Goal: Transaction & Acquisition: Purchase product/service

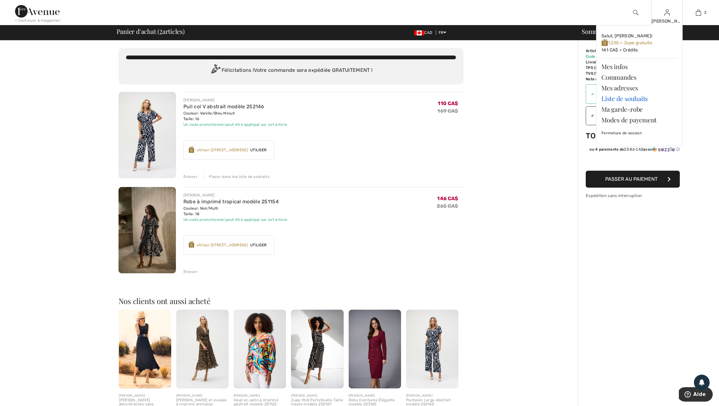
click at [634, 100] on link "Liste de souhaits" at bounding box center [640, 98] width 76 height 11
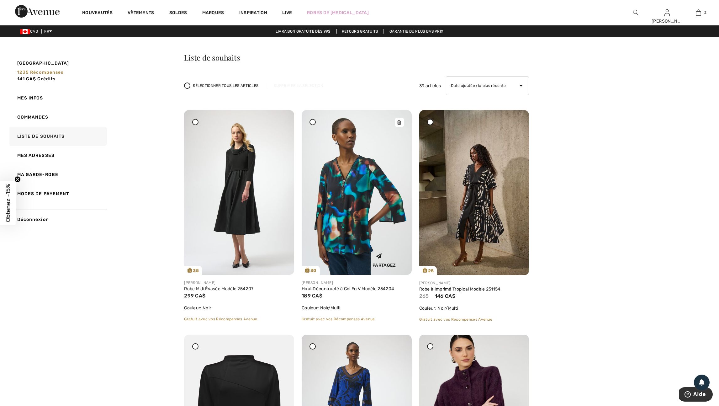
click at [316, 223] on img at bounding box center [357, 192] width 110 height 165
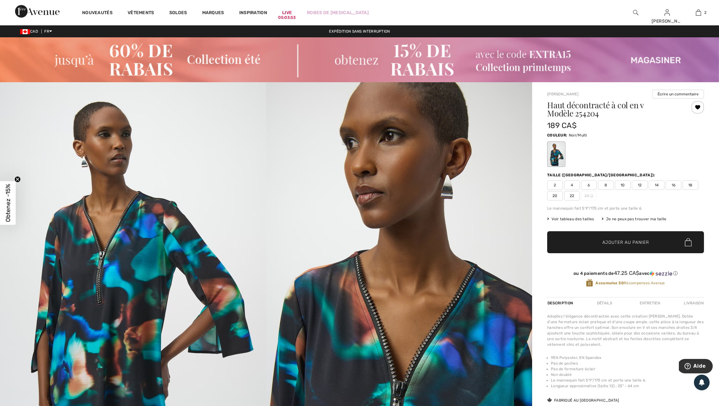
click at [678, 190] on span "16" at bounding box center [674, 184] width 16 height 9
click at [638, 246] on span "Ajouter au panier" at bounding box center [626, 242] width 47 height 7
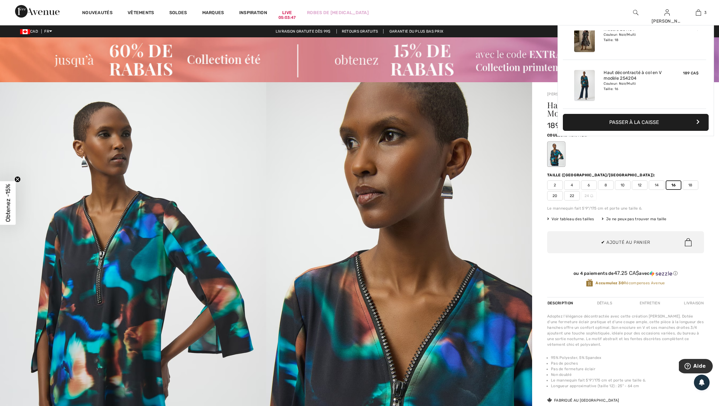
click at [517, 179] on img at bounding box center [399, 281] width 266 height 399
